Goal: Complete application form

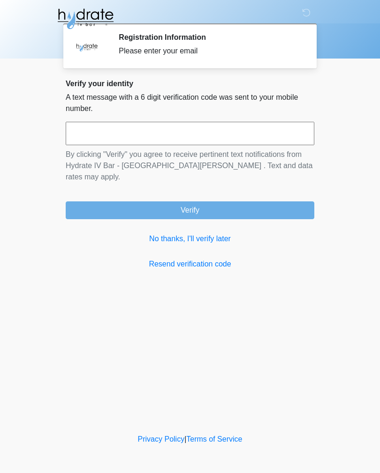
click at [214, 130] on input "text" at bounding box center [190, 133] width 248 height 23
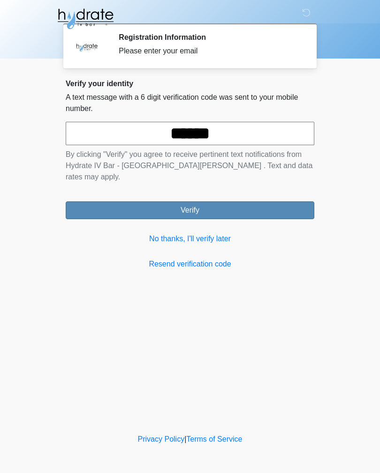
type input "******"
click at [208, 202] on button "Verify" at bounding box center [190, 211] width 248 height 18
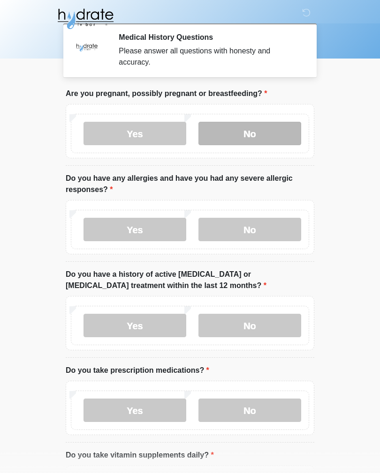
click at [252, 133] on label "No" at bounding box center [249, 133] width 103 height 23
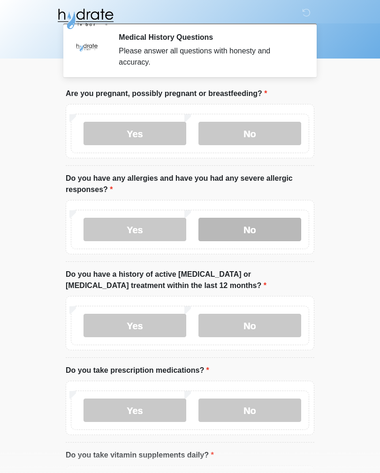
click at [256, 229] on label "No" at bounding box center [249, 229] width 103 height 23
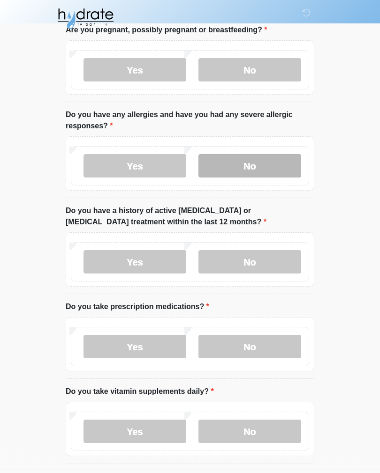
scroll to position [64, 0]
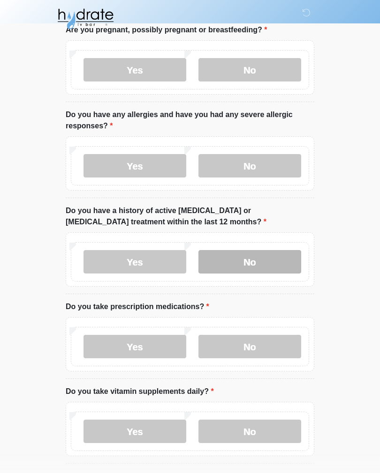
click at [262, 265] on label "No" at bounding box center [249, 261] width 103 height 23
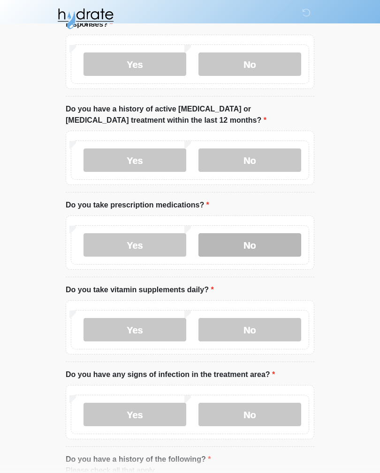
click at [263, 248] on label "No" at bounding box center [249, 245] width 103 height 23
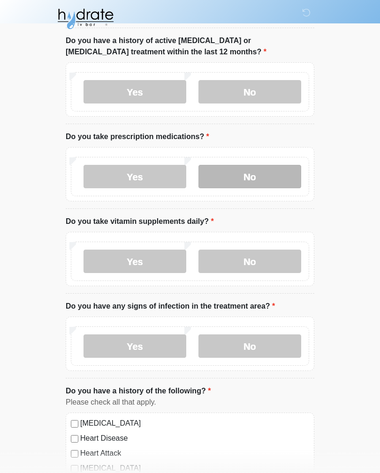
scroll to position [251, 0]
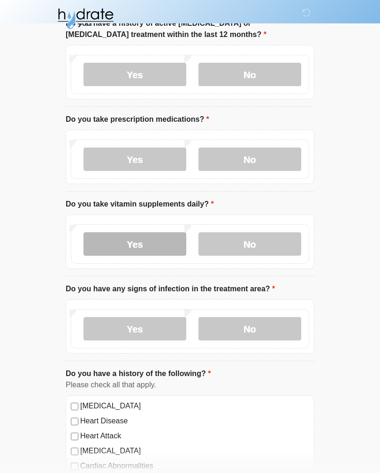
click at [154, 244] on label "Yes" at bounding box center [134, 244] width 103 height 23
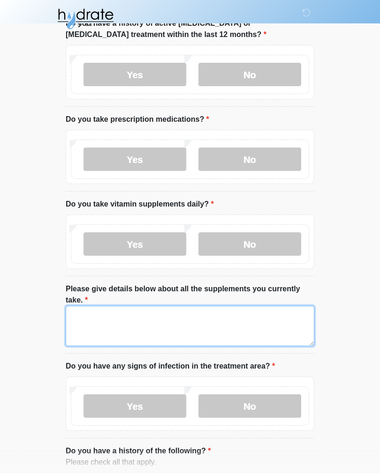
click at [259, 322] on textarea "Please give details below about all the supplements you currently take." at bounding box center [190, 326] width 248 height 40
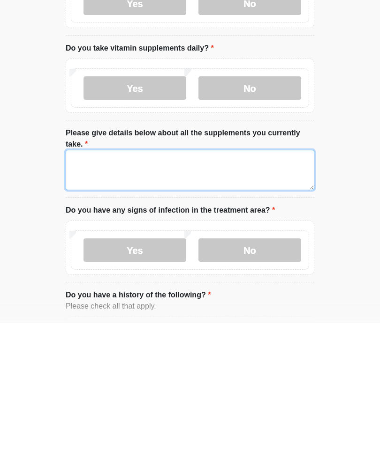
type textarea "*"
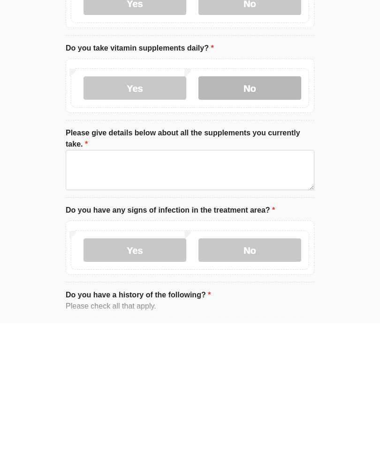
click at [267, 226] on label "No" at bounding box center [249, 237] width 103 height 23
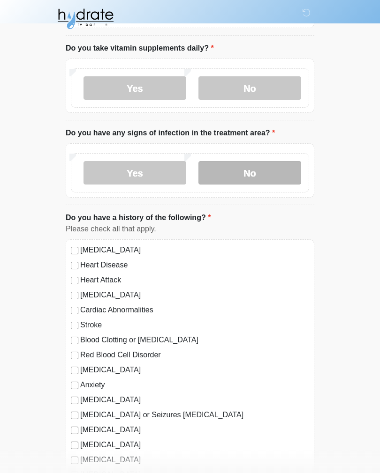
click at [266, 172] on label "No" at bounding box center [249, 172] width 103 height 23
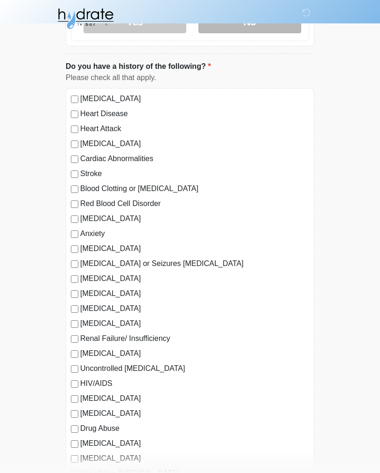
scroll to position [560, 0]
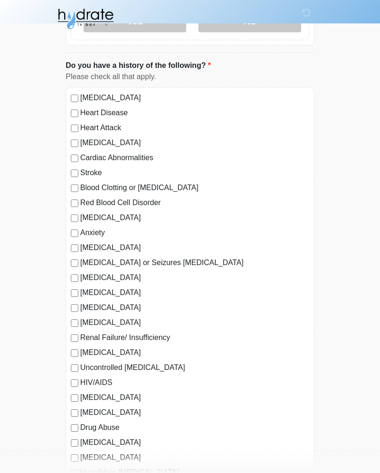
click at [86, 233] on label "Anxiety" at bounding box center [194, 232] width 229 height 11
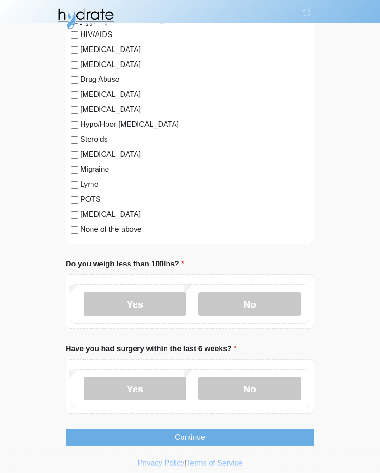
scroll to position [916, 0]
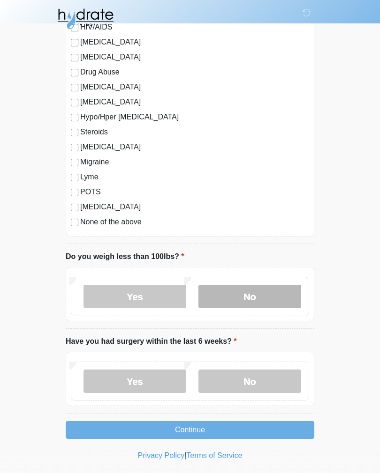
click at [261, 296] on label "No" at bounding box center [249, 296] width 103 height 23
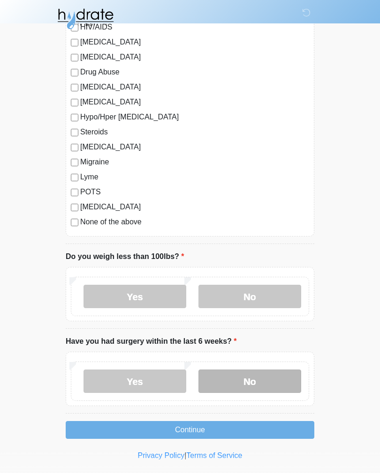
click at [267, 381] on label "No" at bounding box center [249, 381] width 103 height 23
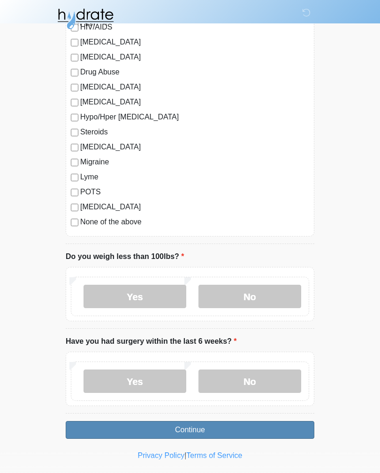
click at [249, 430] on button "Continue" at bounding box center [190, 430] width 248 height 18
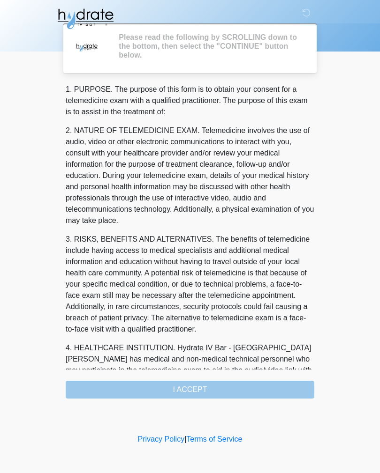
scroll to position [0, 0]
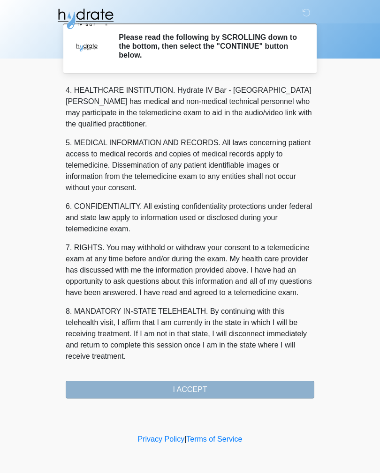
click at [224, 389] on button "I ACCEPT" at bounding box center [190, 390] width 248 height 18
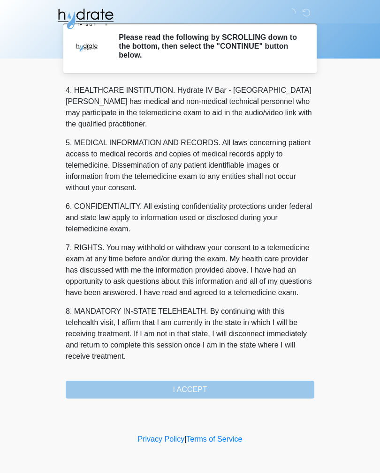
scroll to position [269, 0]
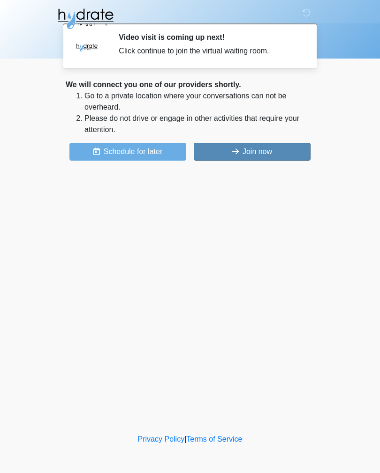
click at [267, 155] on button "Join now" at bounding box center [252, 152] width 117 height 18
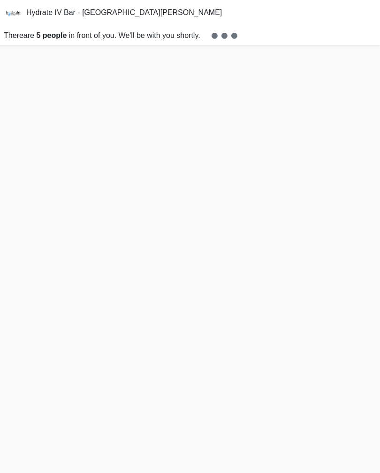
scroll to position [17, 0]
